Goal: Obtain resource: Obtain resource

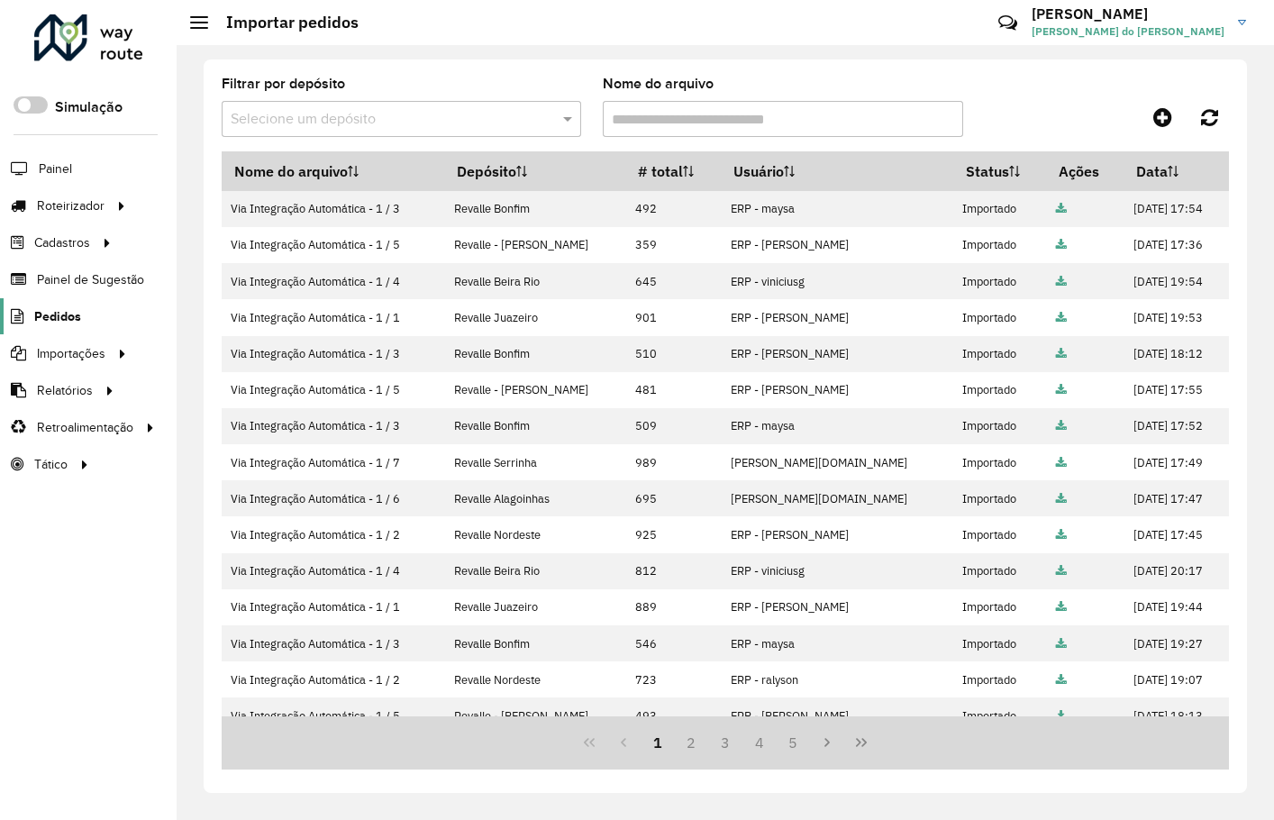
click at [41, 320] on span "Pedidos" at bounding box center [57, 316] width 47 height 19
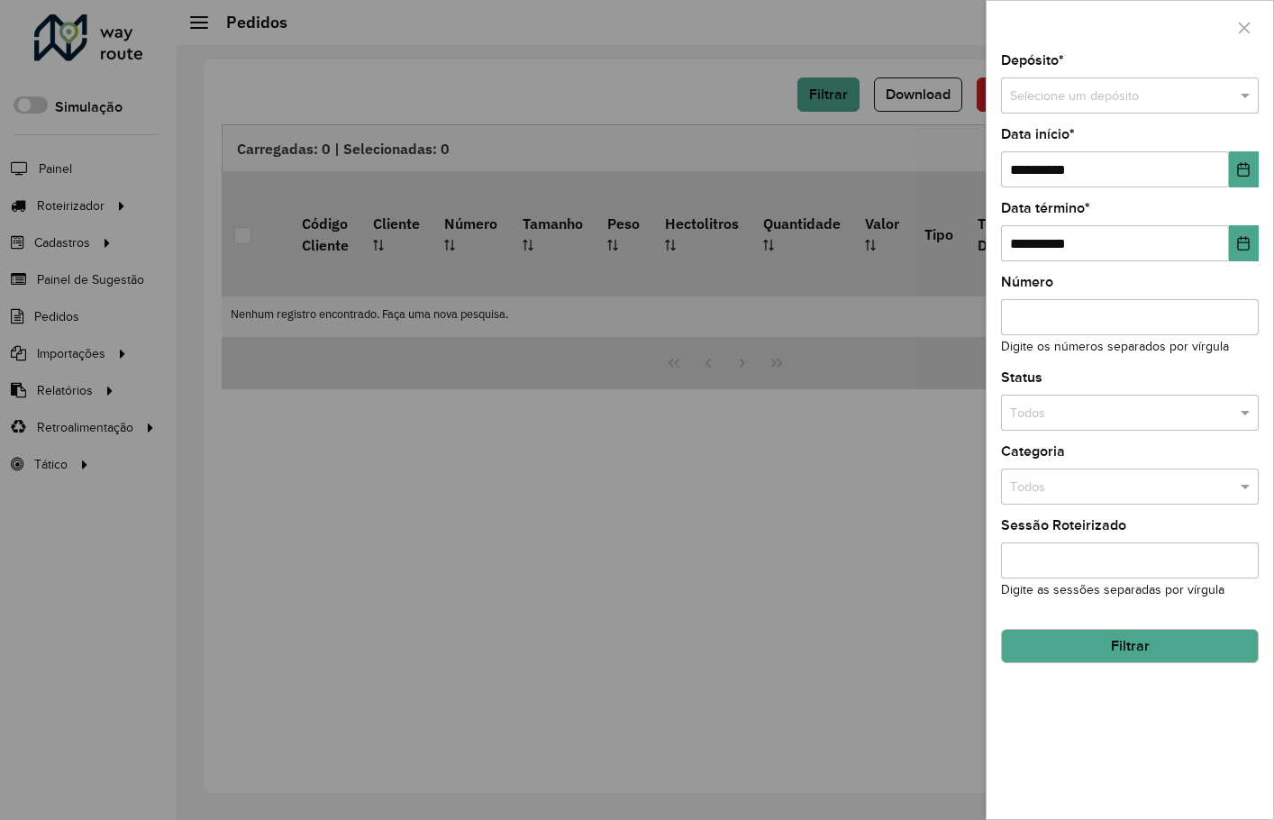
click at [1073, 97] on input "text" at bounding box center [1112, 97] width 204 height 20
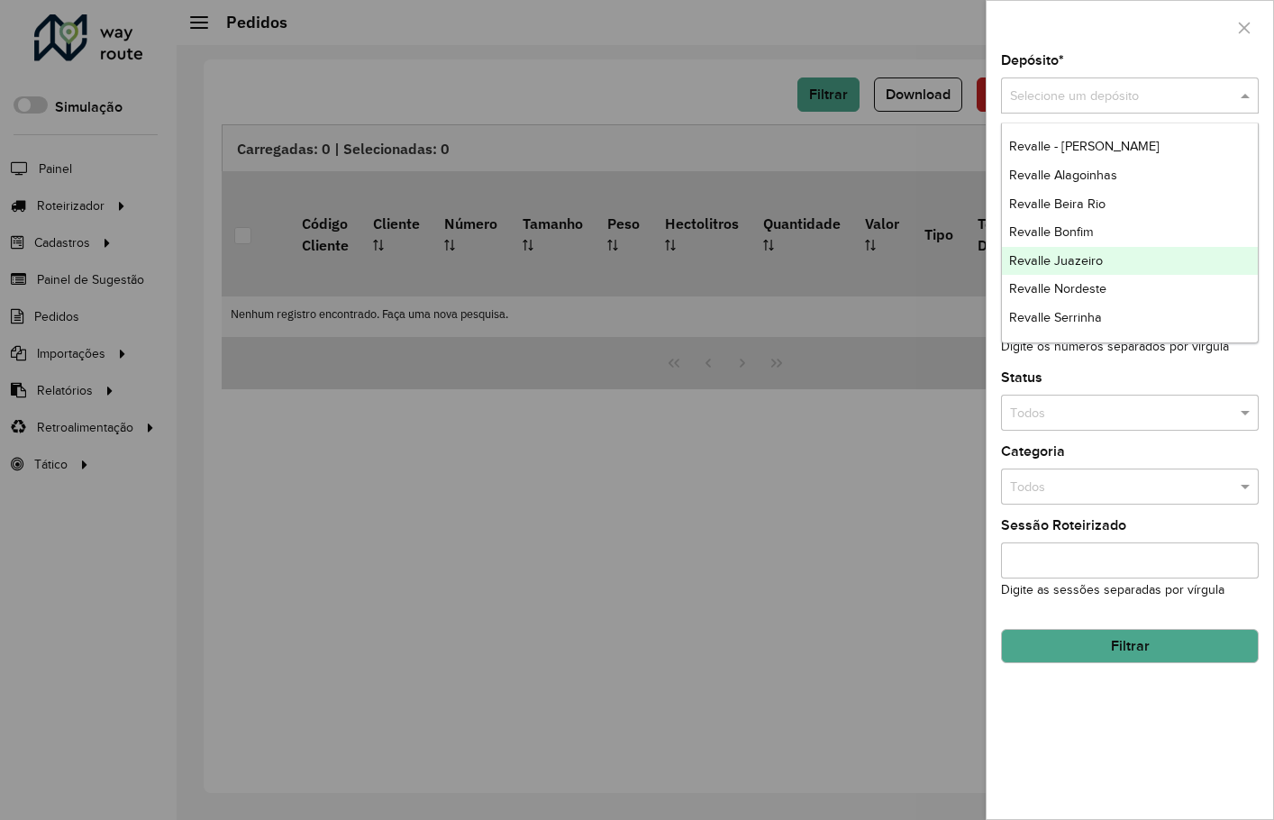
click at [1089, 254] on span "Revalle Juazeiro" at bounding box center [1056, 260] width 94 height 14
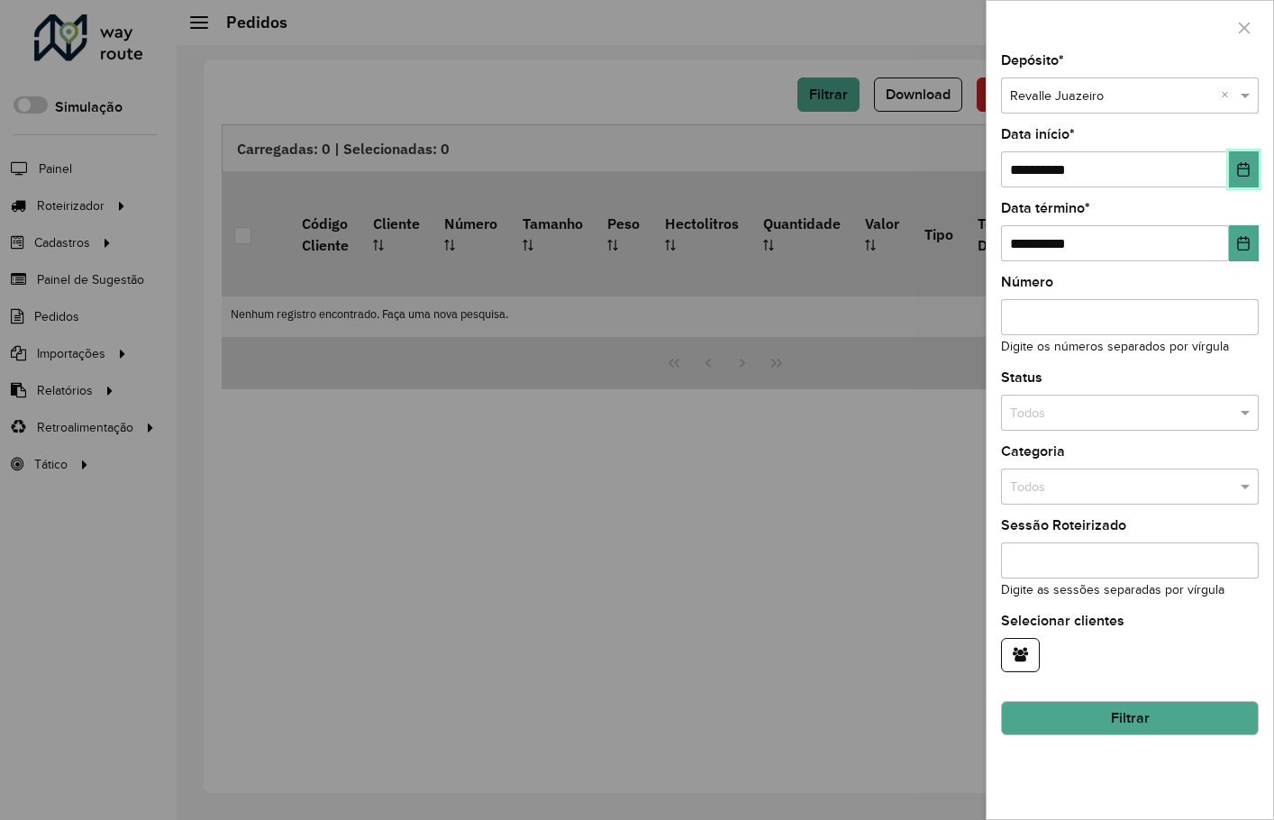
click at [1238, 165] on icon "Choose Date" at bounding box center [1244, 169] width 14 height 14
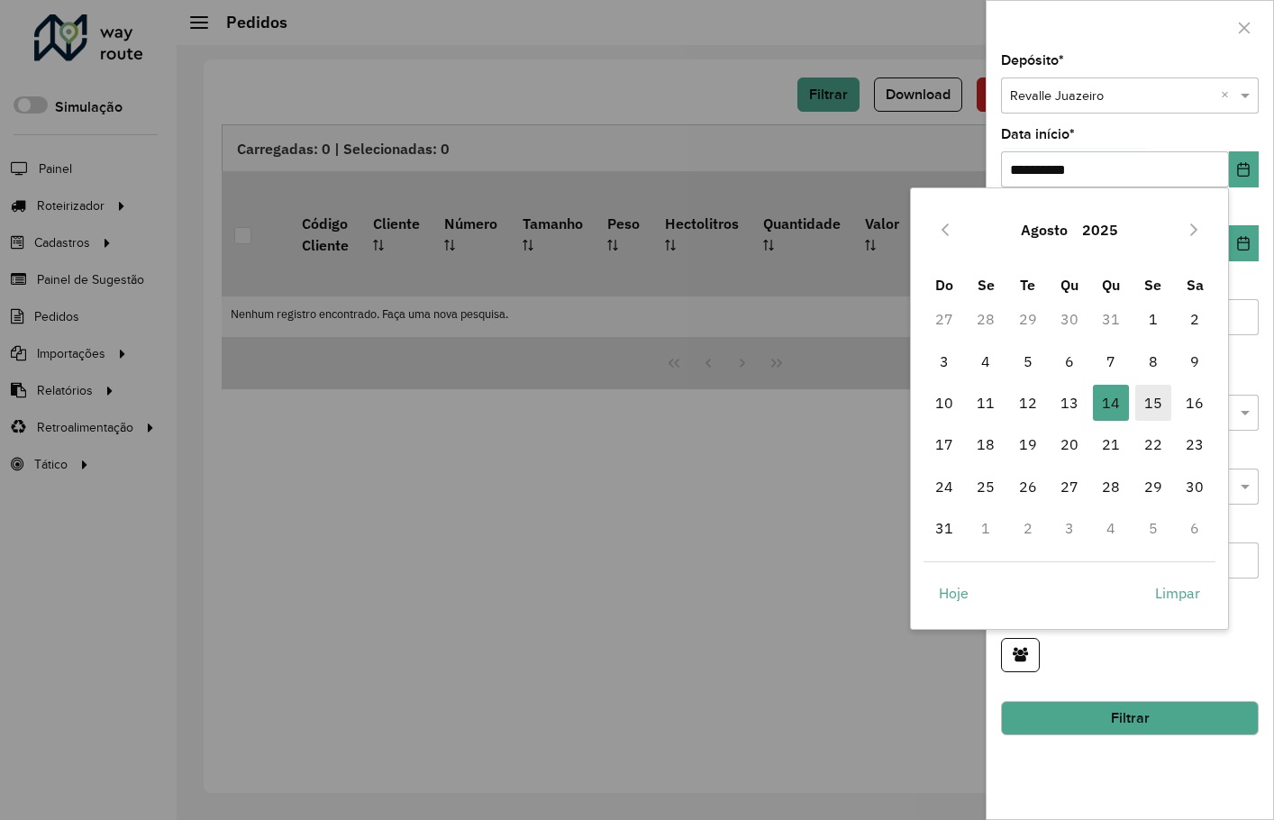
click at [1161, 397] on span "15" at bounding box center [1154, 403] width 36 height 36
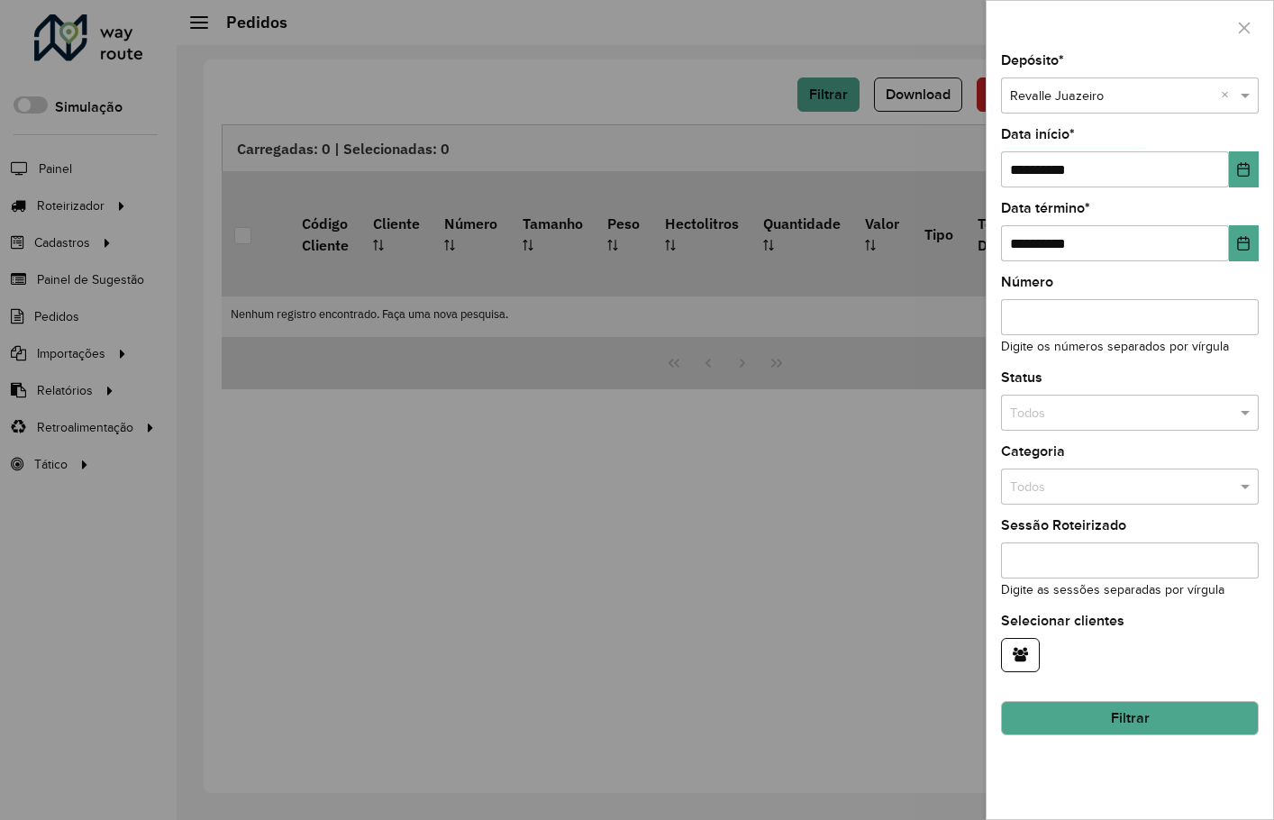
click at [1150, 716] on button "Filtrar" at bounding box center [1130, 718] width 258 height 34
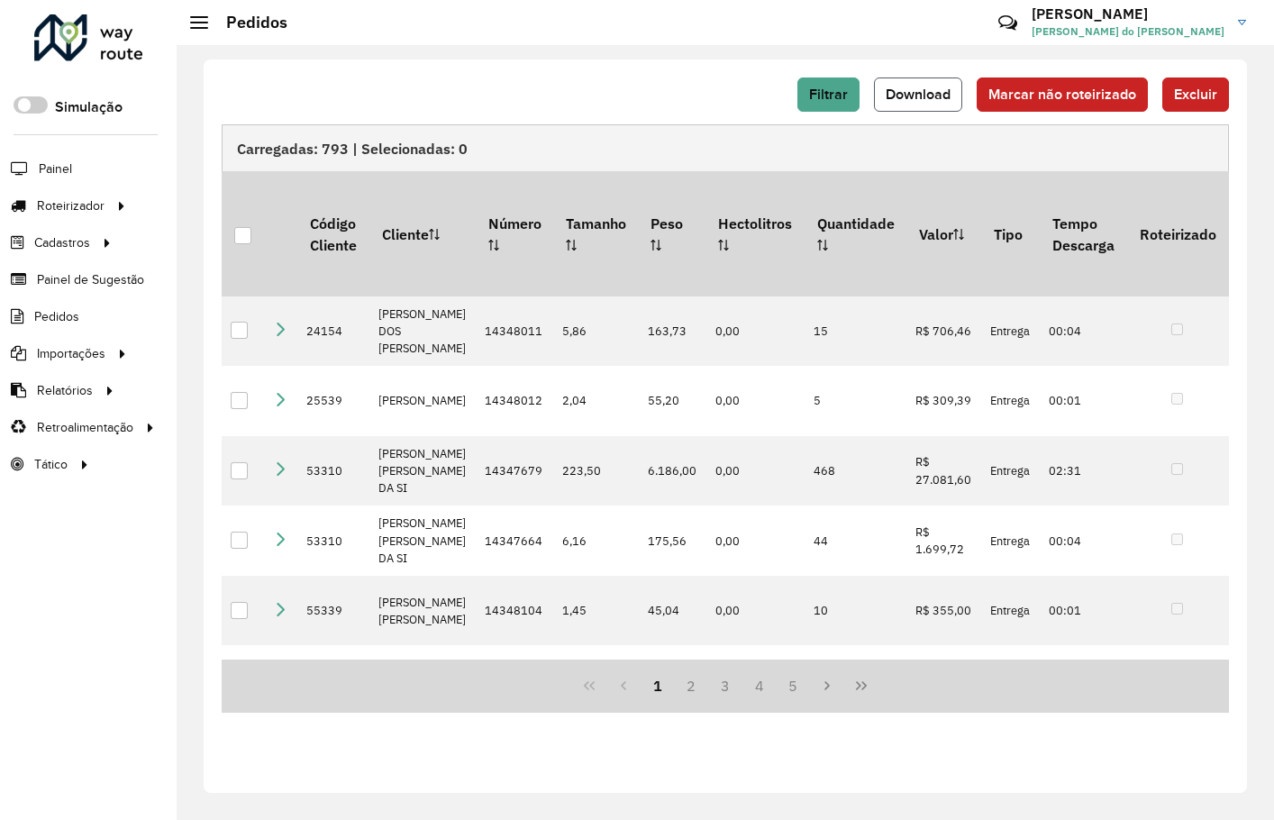
click at [914, 97] on span "Download" at bounding box center [918, 94] width 65 height 15
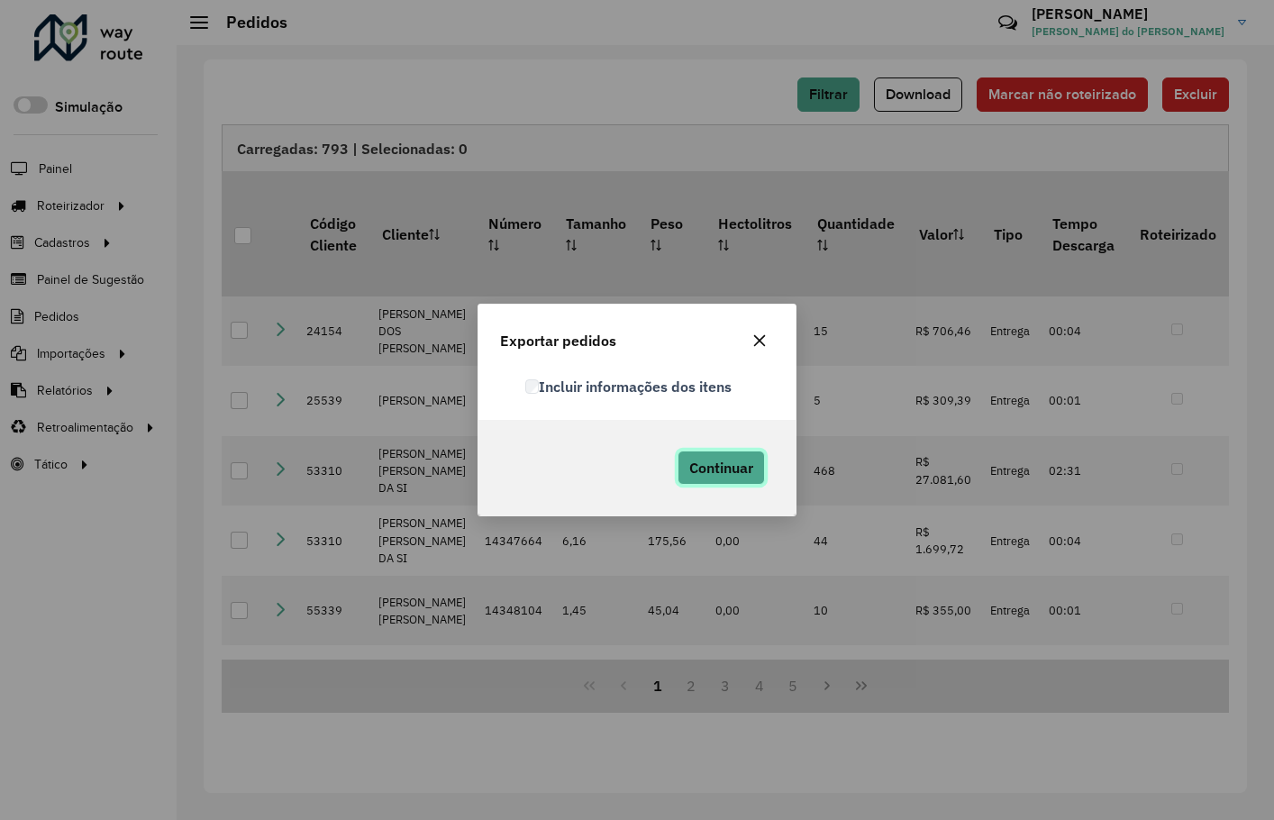
click at [716, 458] on button "Continuar" at bounding box center [721, 468] width 87 height 34
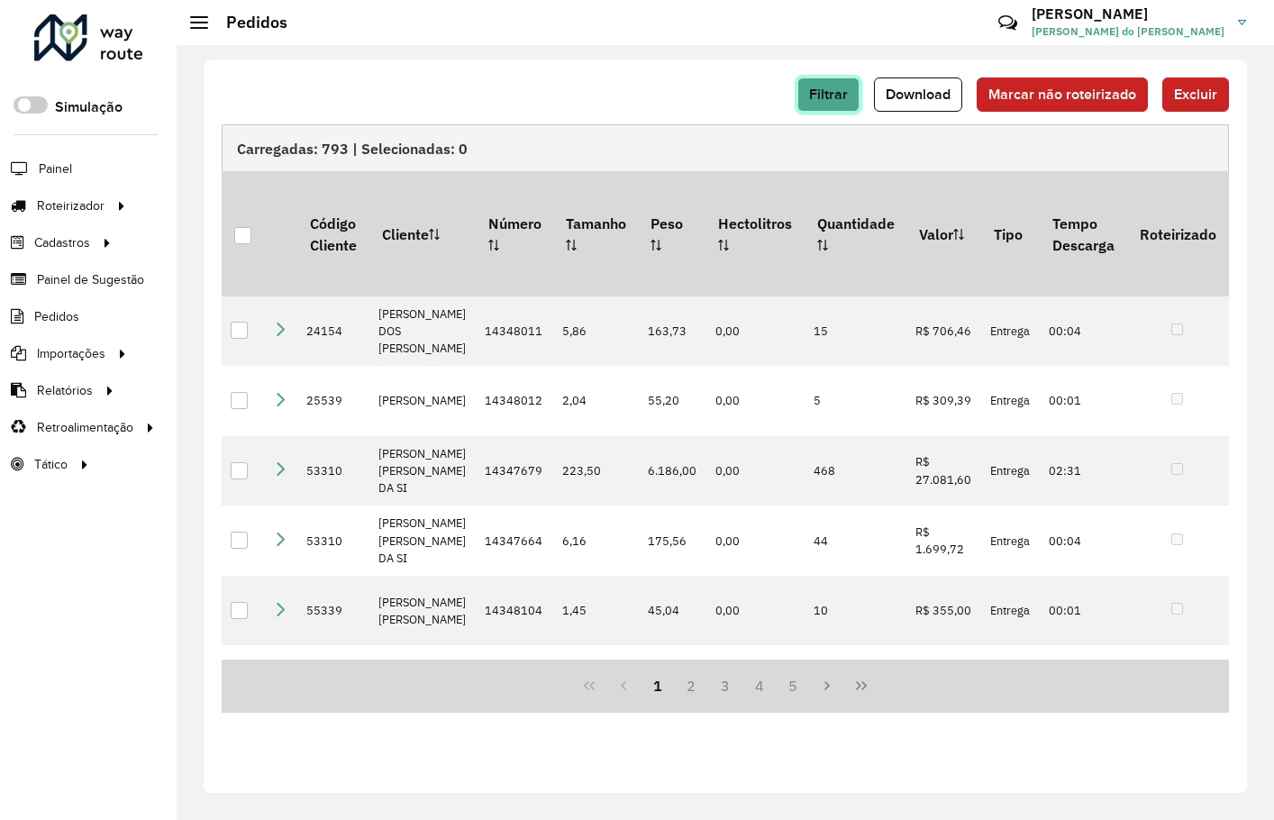
click at [809, 84] on button "Filtrar" at bounding box center [829, 95] width 62 height 34
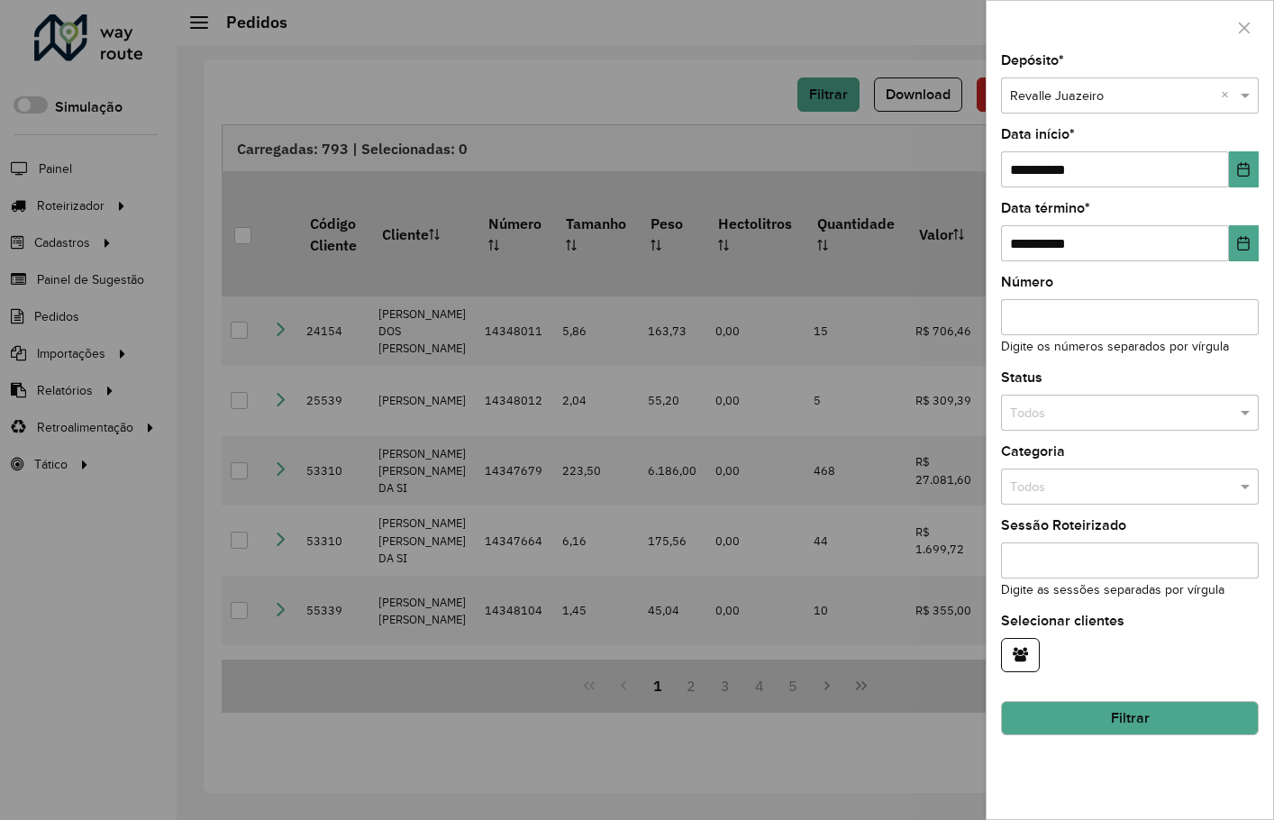
click at [1092, 105] on input "text" at bounding box center [1112, 97] width 204 height 20
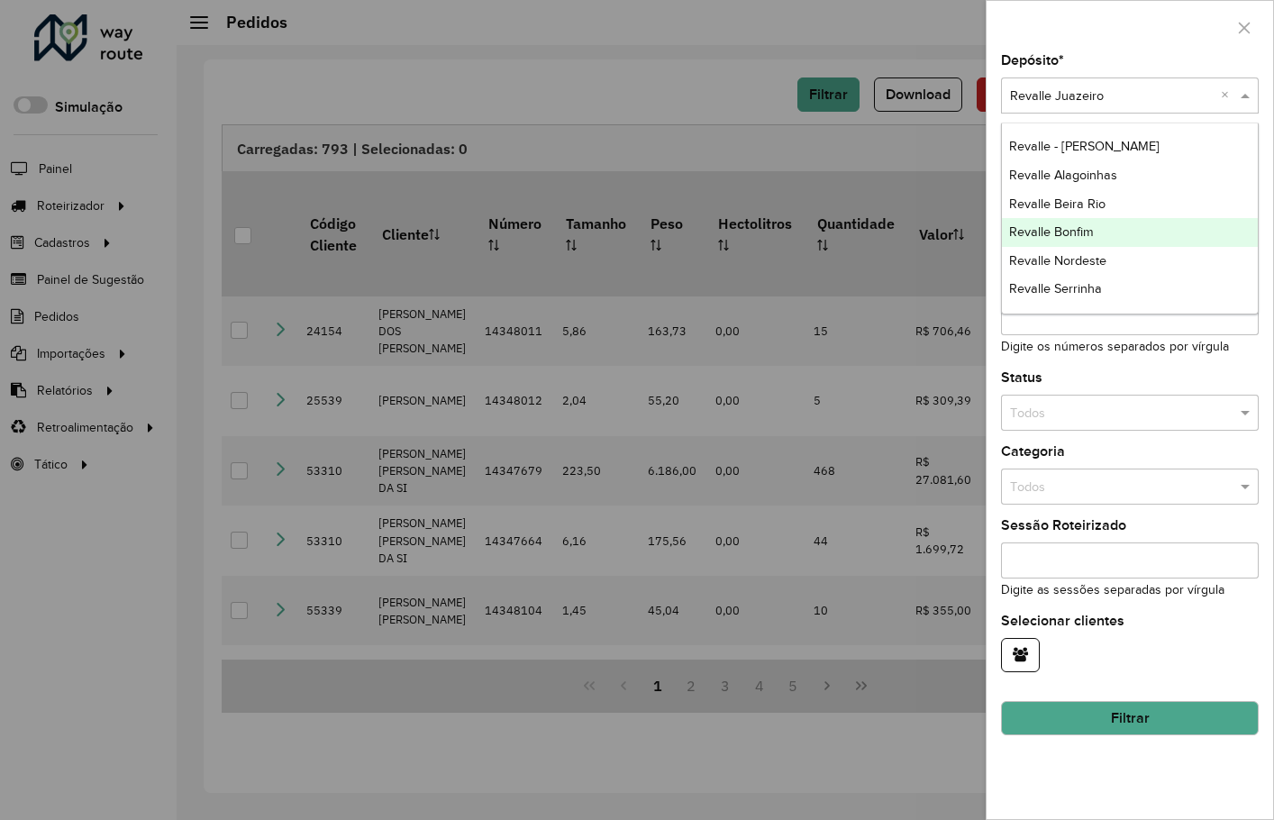
click at [1092, 234] on span "Revalle Bonfim" at bounding box center [1051, 231] width 85 height 14
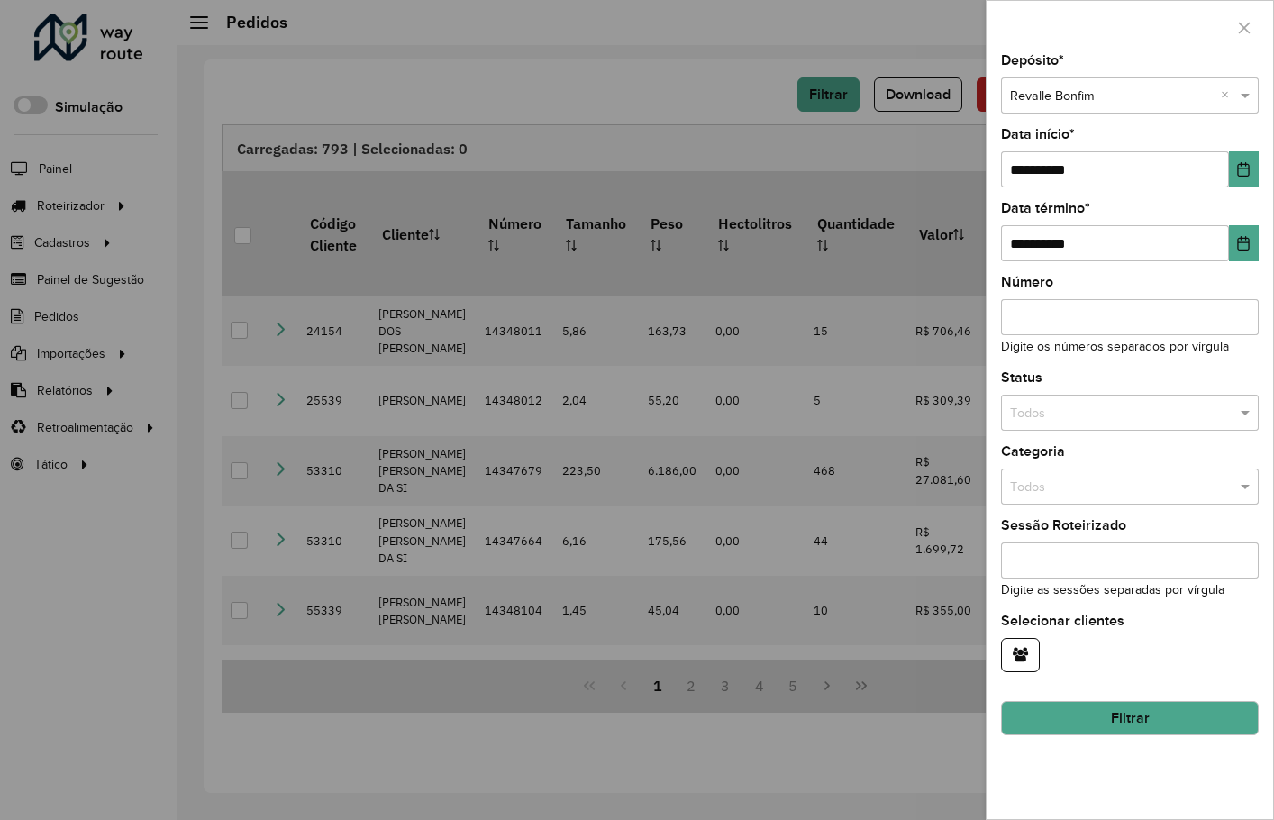
click at [1127, 715] on button "Filtrar" at bounding box center [1130, 718] width 258 height 34
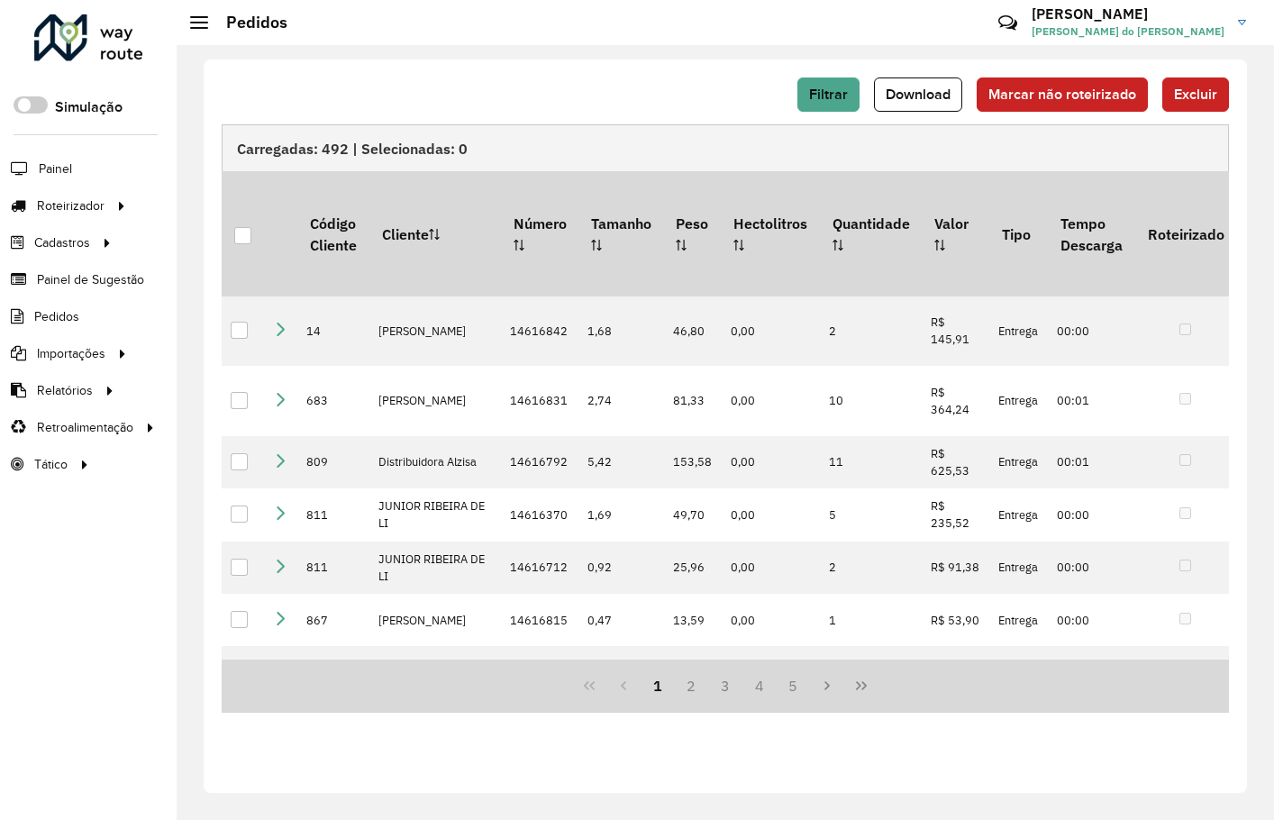
click at [925, 96] on span "Download" at bounding box center [918, 94] width 65 height 15
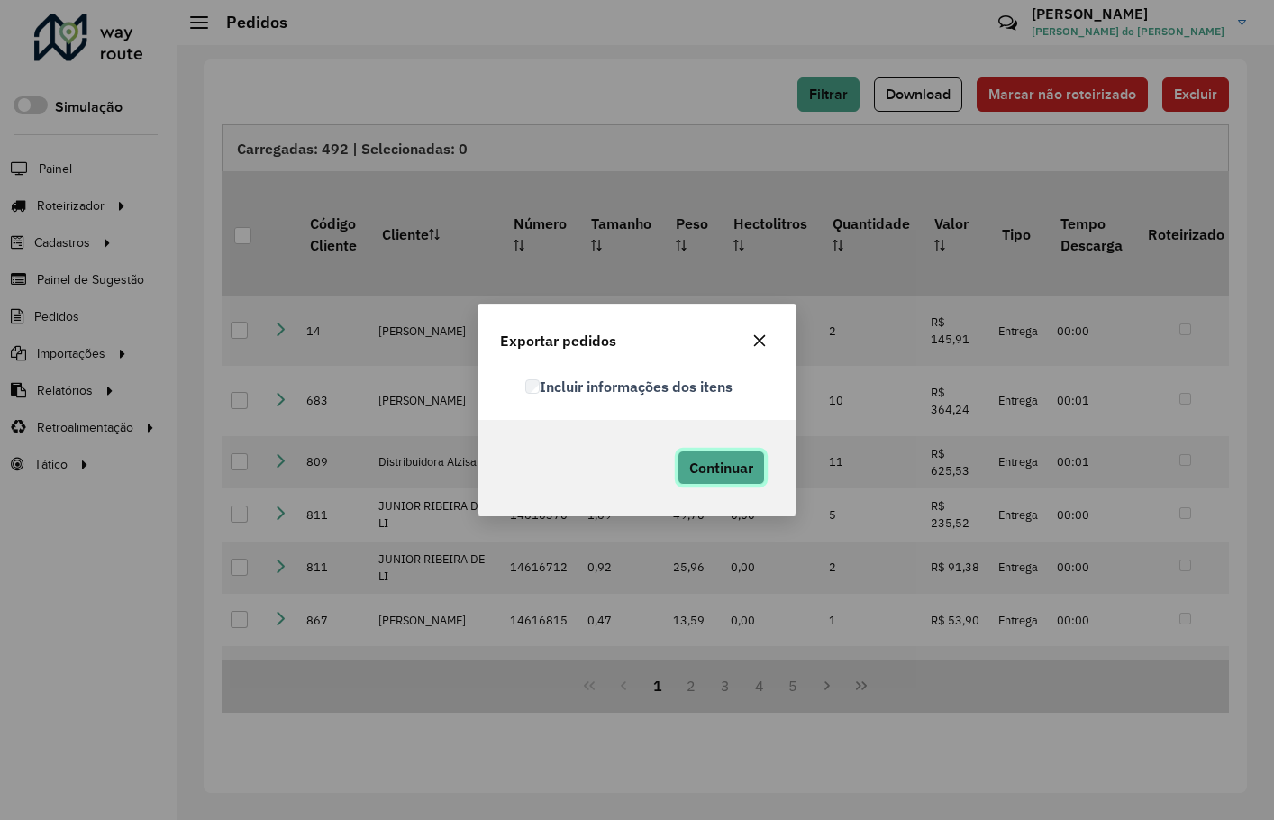
click at [727, 471] on span "Continuar" at bounding box center [722, 468] width 64 height 18
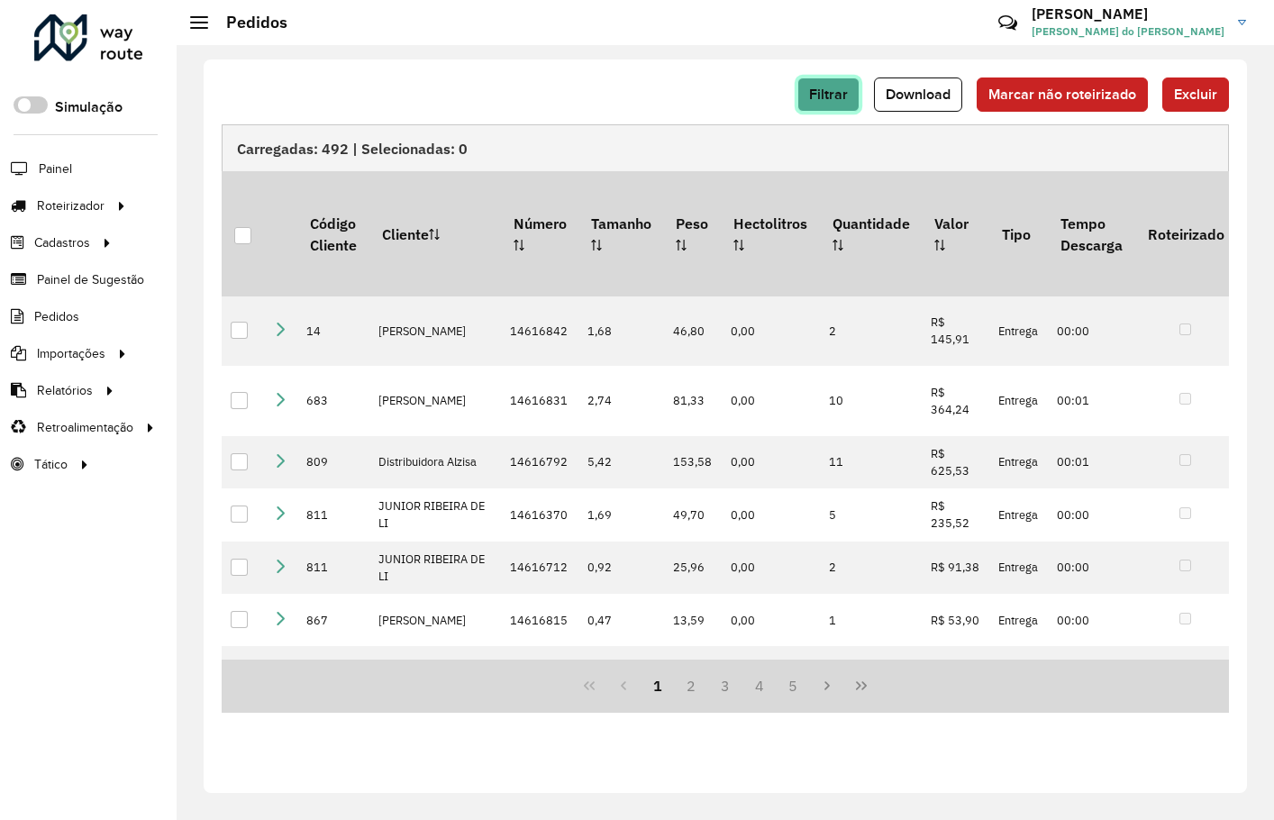
click at [838, 88] on span "Filtrar" at bounding box center [828, 94] width 39 height 15
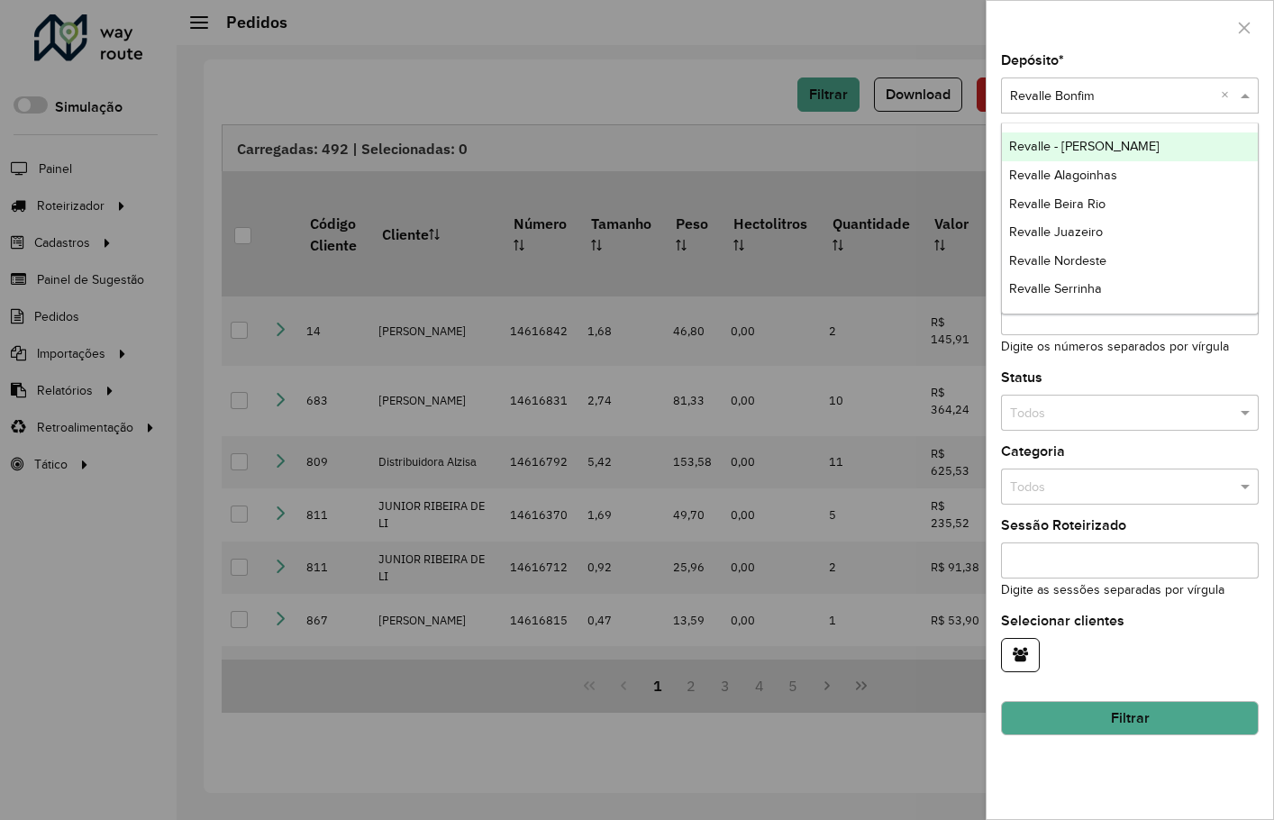
click at [1105, 101] on input "text" at bounding box center [1112, 97] width 204 height 20
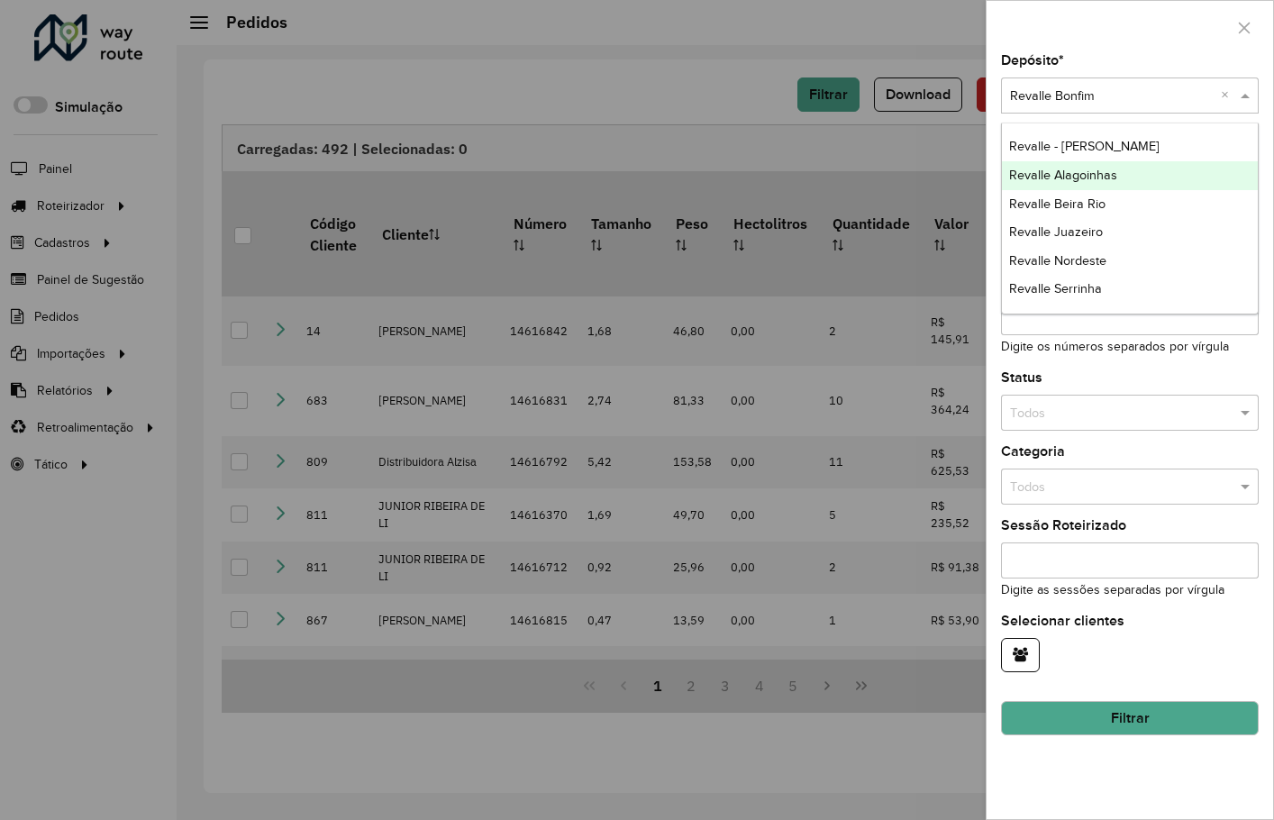
click at [1110, 175] on span "Revalle Alagoinhas" at bounding box center [1063, 175] width 108 height 14
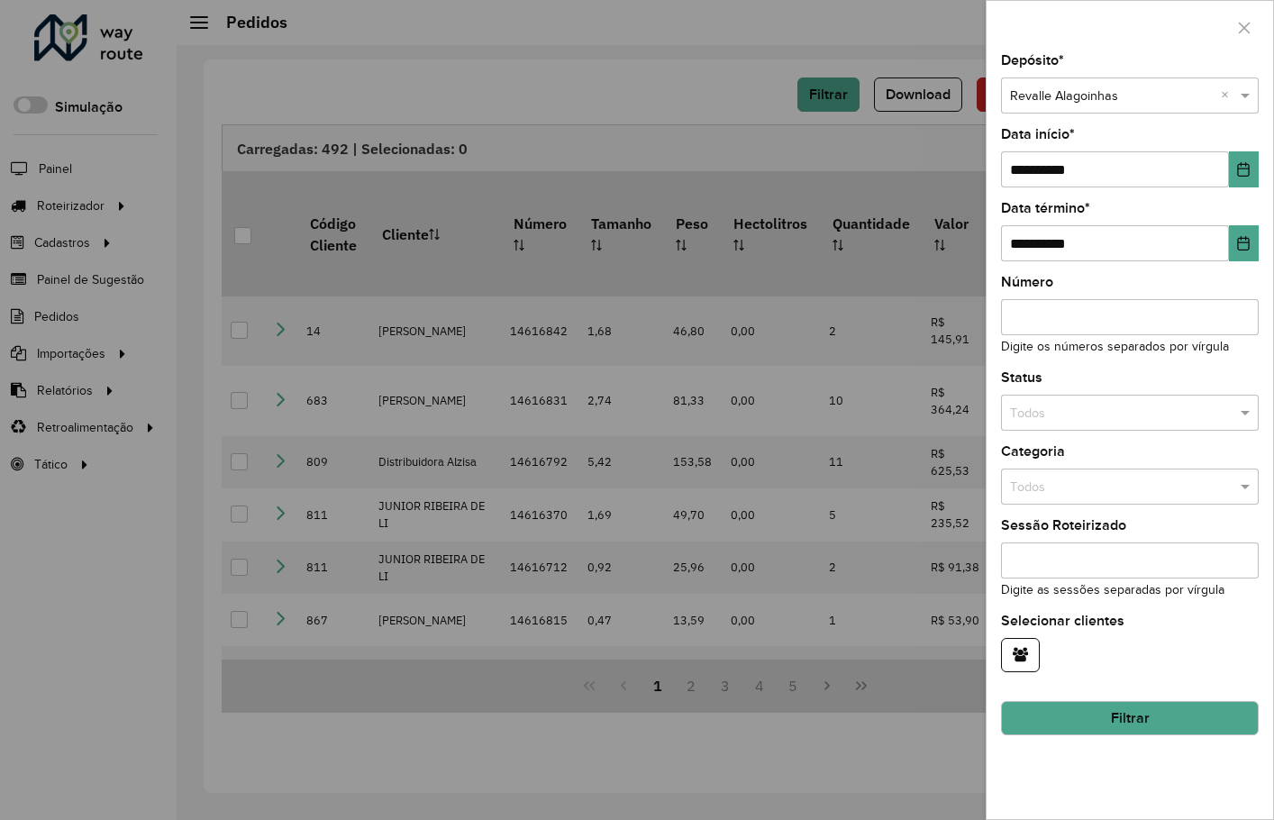
click at [1128, 705] on button "Filtrar" at bounding box center [1130, 718] width 258 height 34
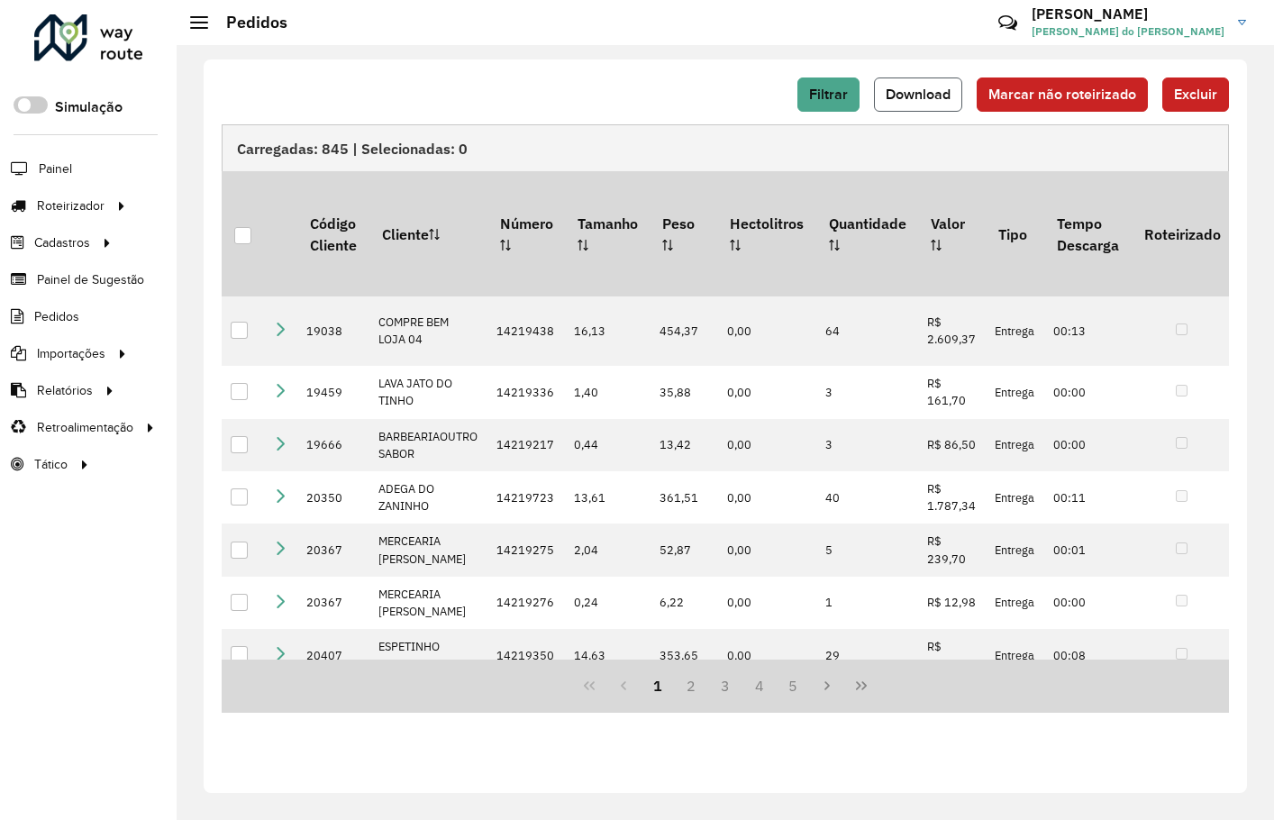
click at [919, 98] on span "Download" at bounding box center [918, 94] width 65 height 15
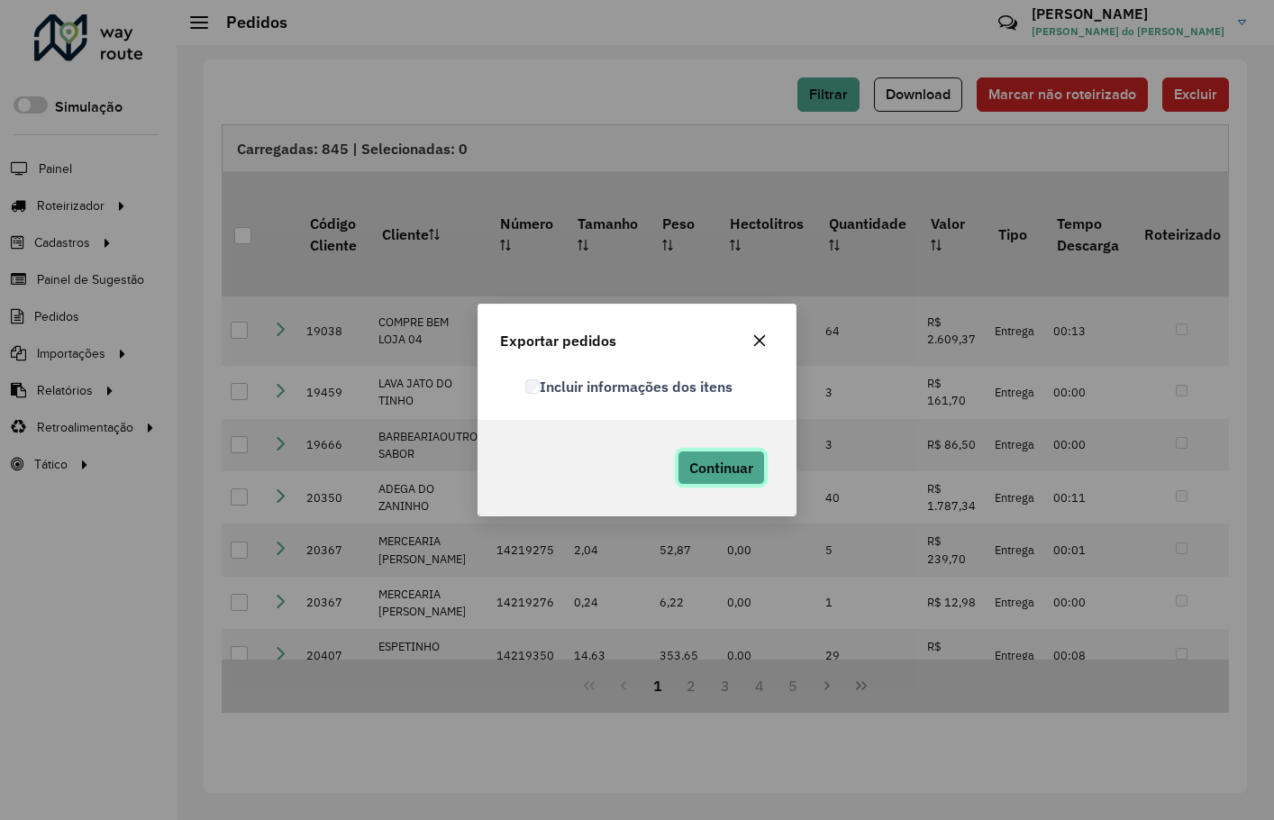
click at [715, 470] on span "Continuar" at bounding box center [722, 468] width 64 height 18
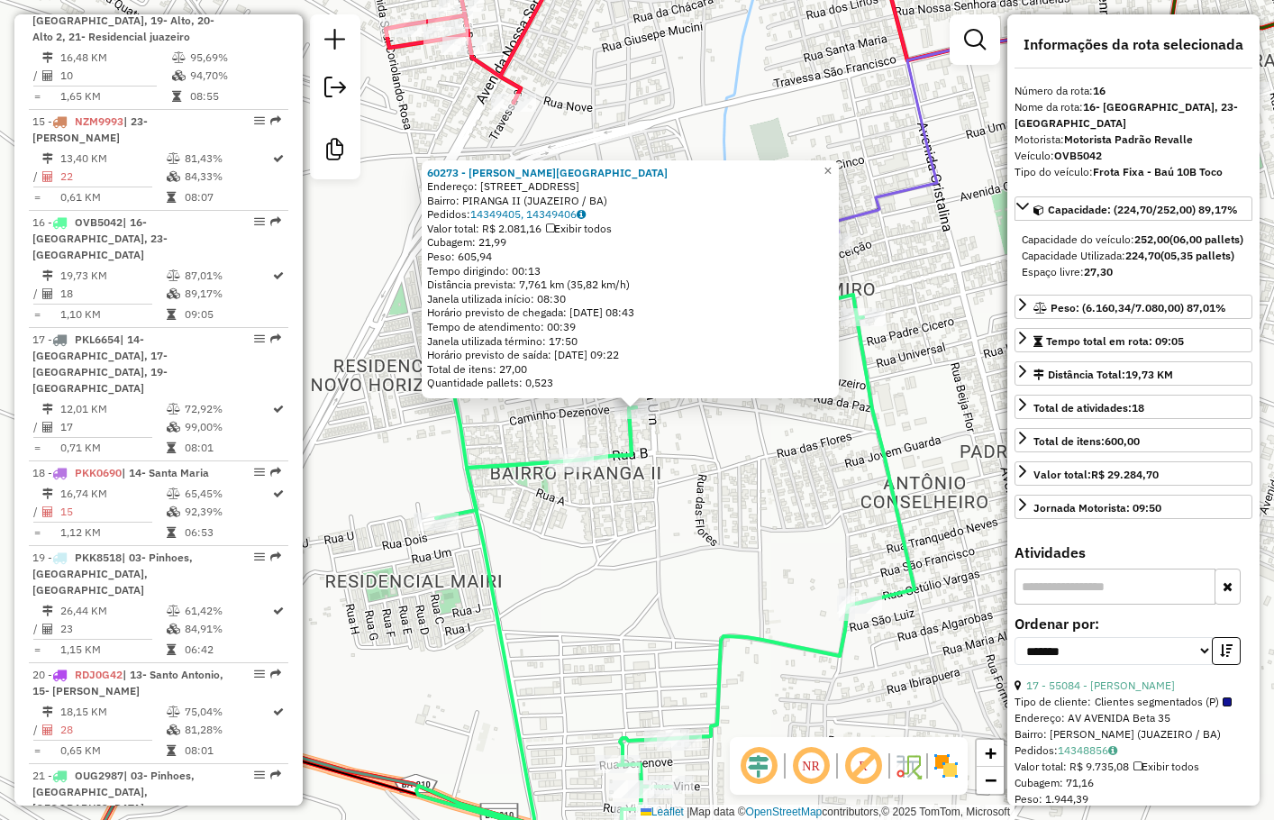
scroll to position [2188, 0]
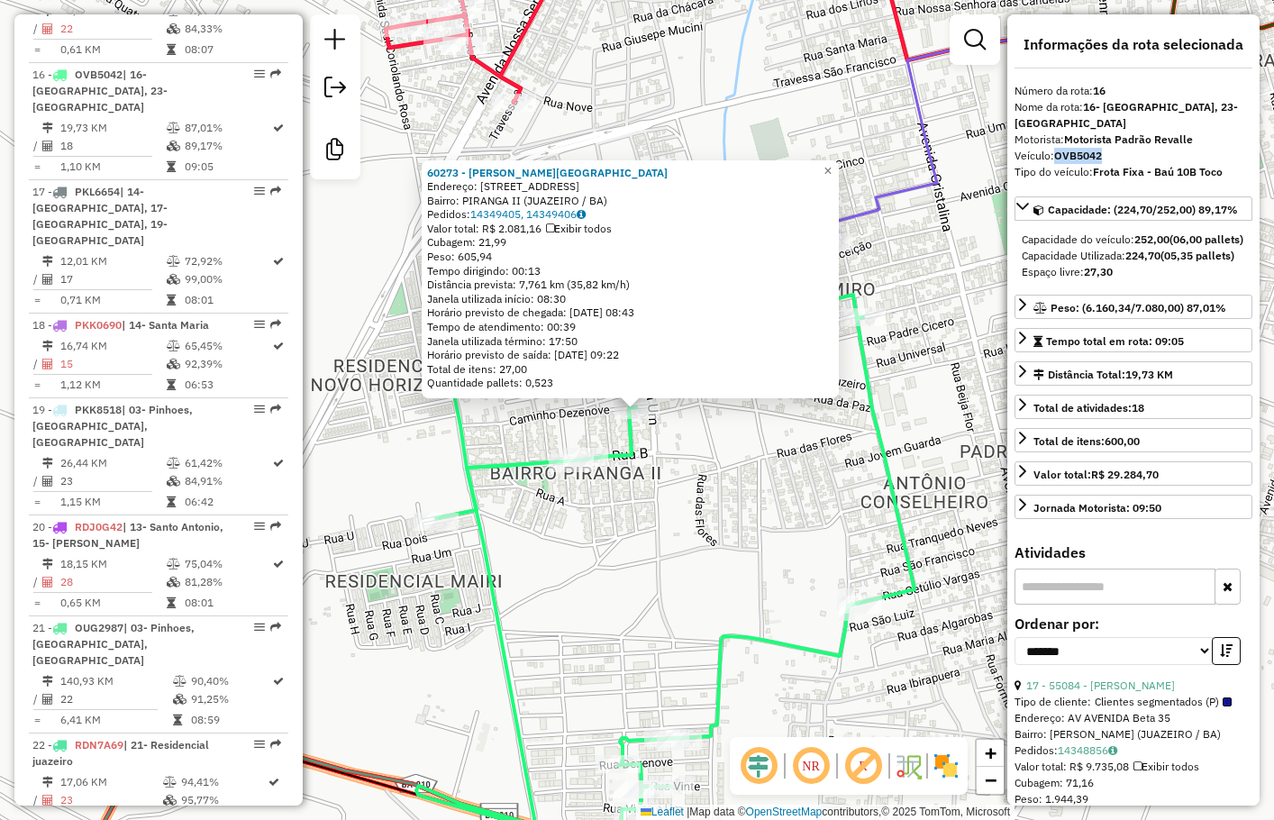
drag, startPoint x: 1055, startPoint y: 154, endPoint x: 1108, endPoint y: 154, distance: 52.3
click at [1108, 154] on div "Veículo: OVB5042" at bounding box center [1134, 156] width 238 height 16
copy strong "OVB5042"
